Goal: Information Seeking & Learning: Understand process/instructions

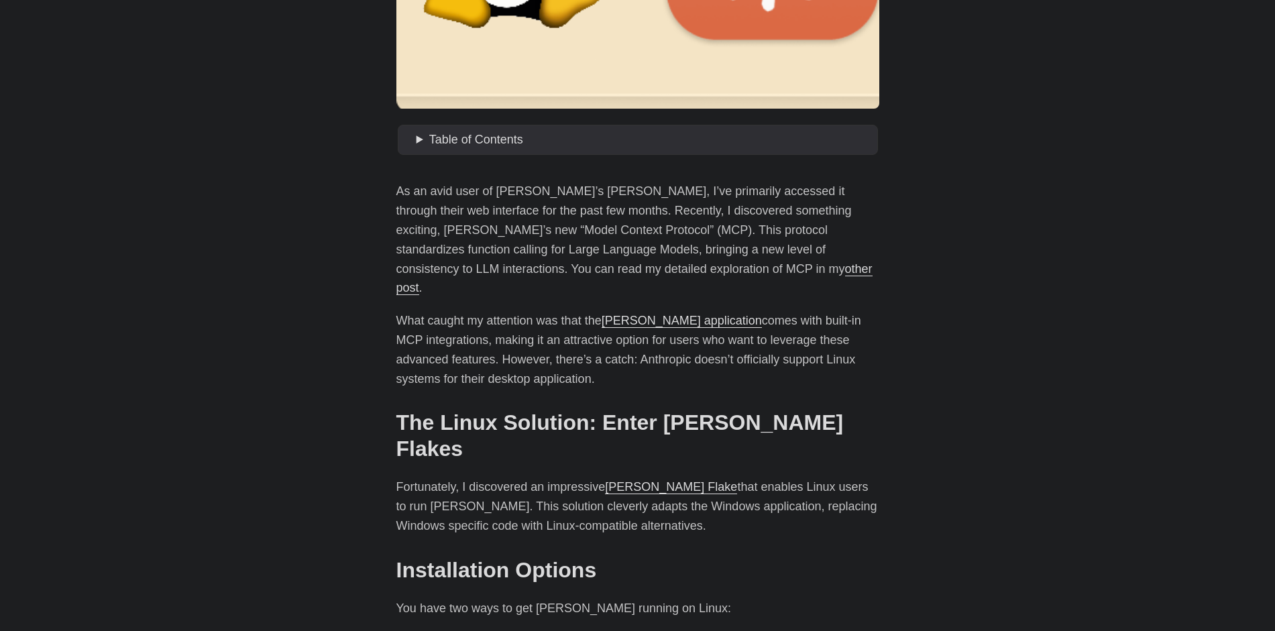
scroll to position [483, 0]
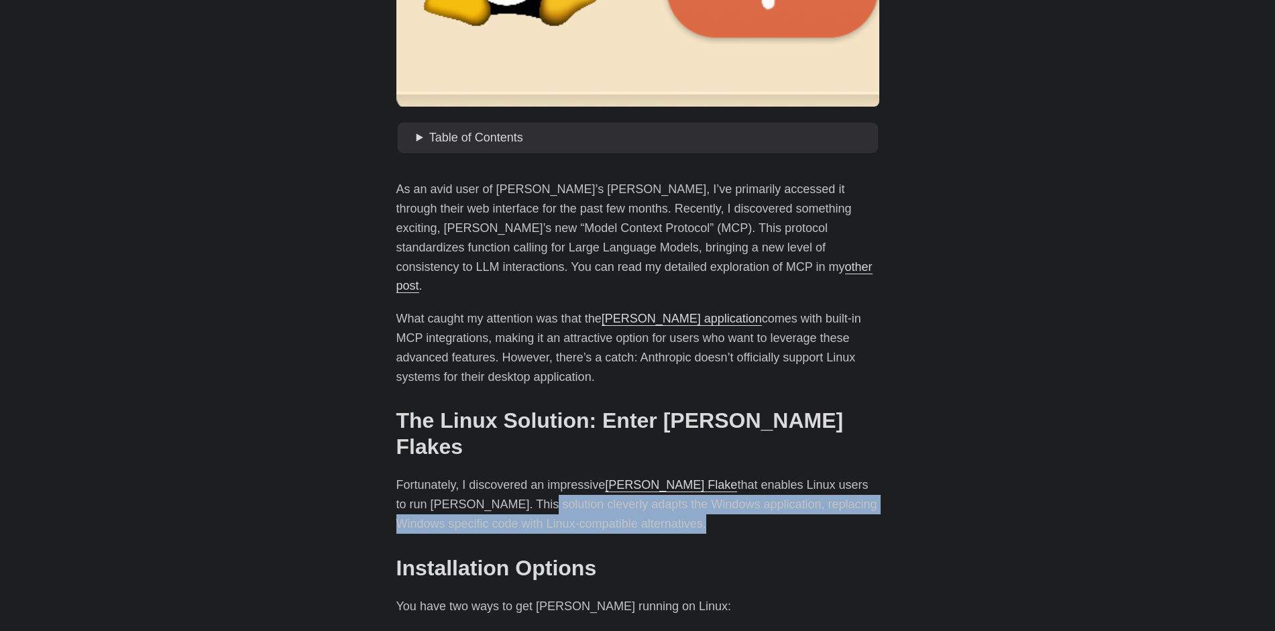
drag, startPoint x: 463, startPoint y: 458, endPoint x: 739, endPoint y: 474, distance: 276.2
click at [663, 476] on p "Fortunately, I discovered an impressive [PERSON_NAME] Flake that enables Linux …" at bounding box center [637, 505] width 483 height 58
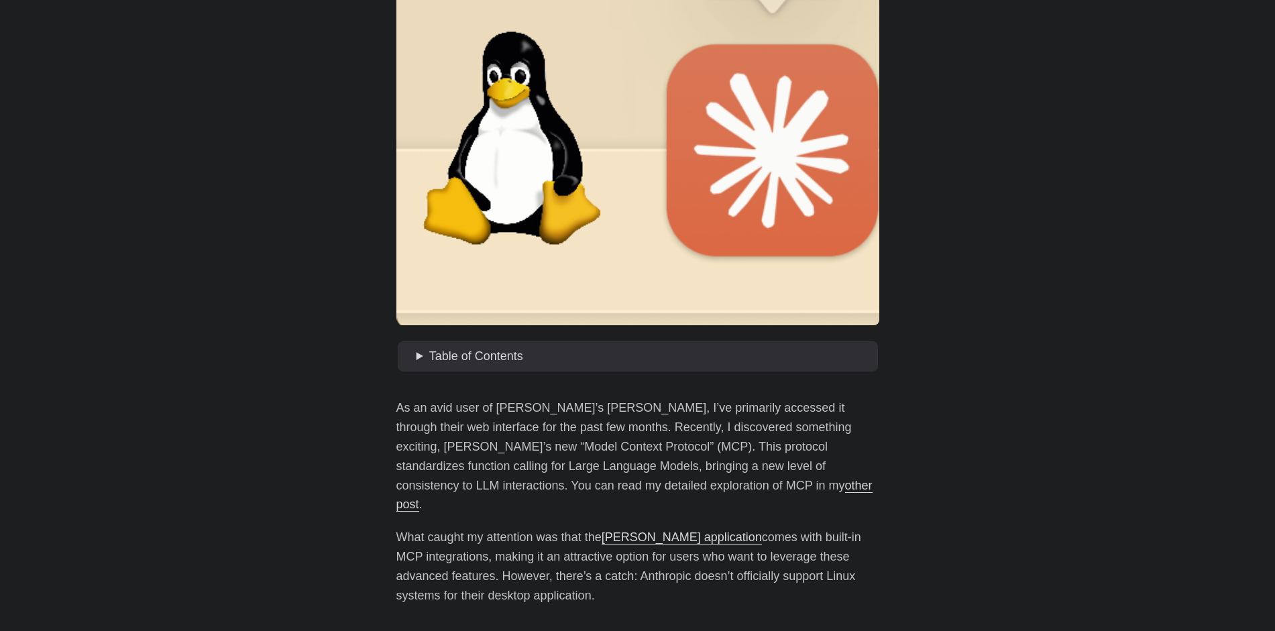
scroll to position [136, 0]
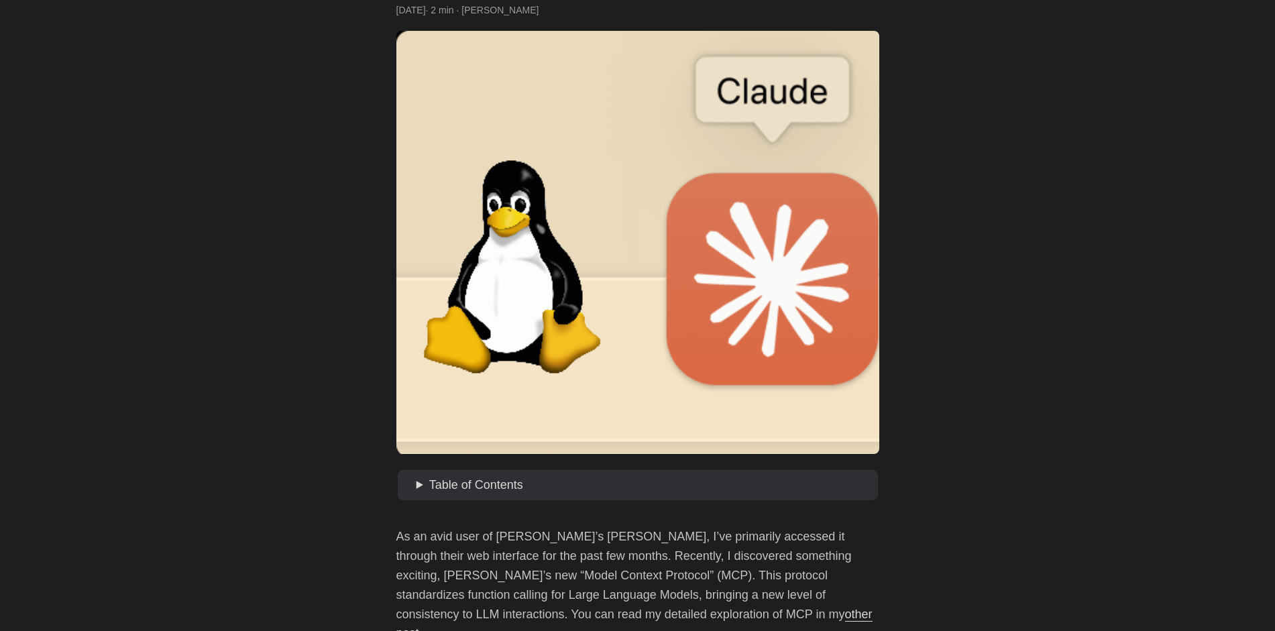
drag, startPoint x: 451, startPoint y: 207, endPoint x: 384, endPoint y: 546, distance: 346.0
copy div "Lo ip dolo sita co Adipiscin’e Seddoe, T’in utlaboree dolorema al enimadm venia…"
click at [1222, 0] on div at bounding box center [637, 0] width 1275 height 0
copy div "Lo ip dolo sita co Adipiscin’e Seddoe, T’in utlaboree dolorema al enimadm venia…"
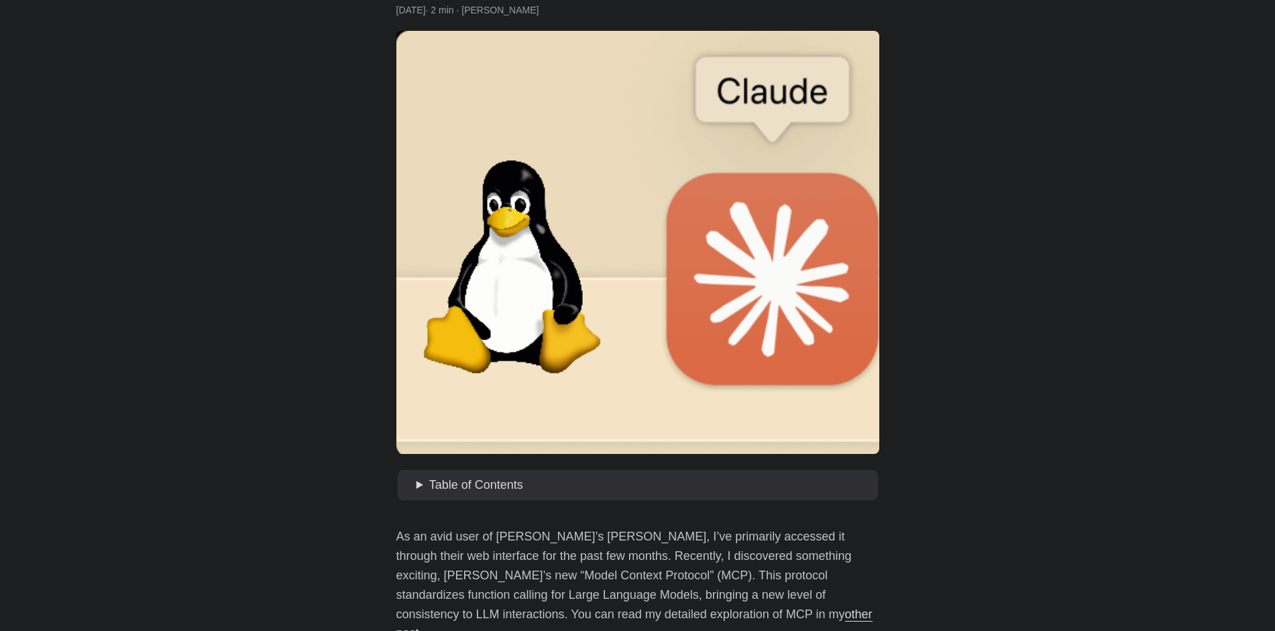
click at [1261, 0] on div at bounding box center [637, 0] width 1275 height 0
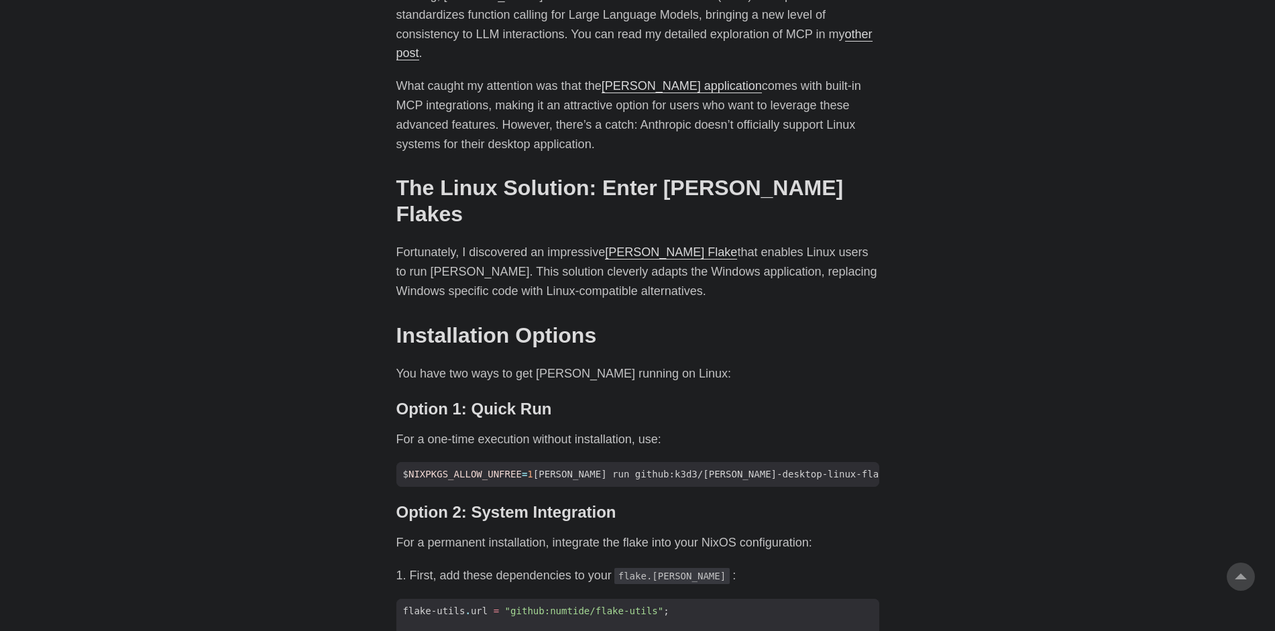
scroll to position [780, 0]
